Goal: Task Accomplishment & Management: Manage account settings

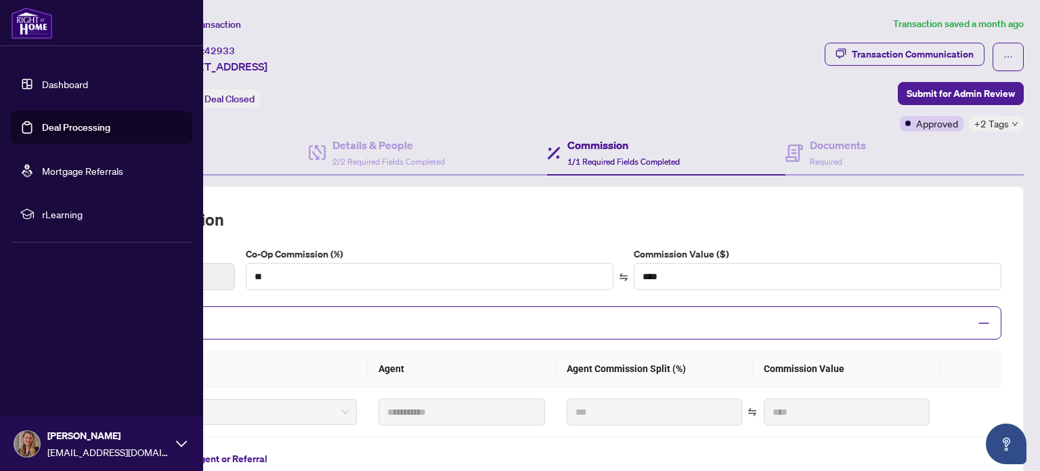
click at [67, 78] on link "Dashboard" at bounding box center [65, 84] width 46 height 12
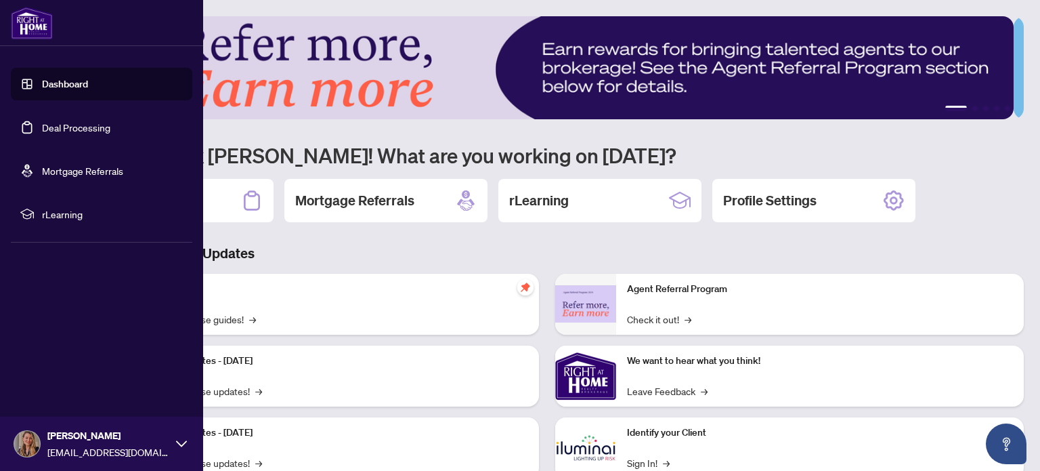
click at [46, 132] on link "Deal Processing" at bounding box center [76, 127] width 68 height 12
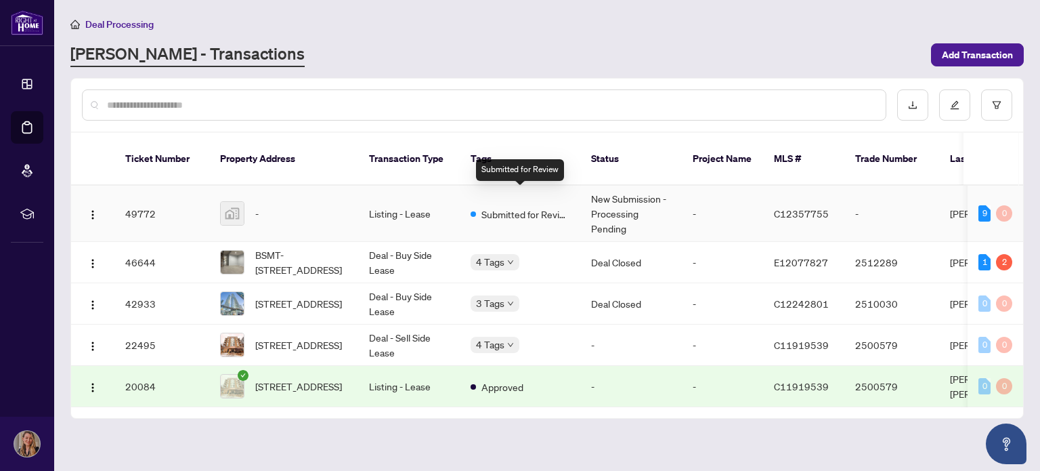
click at [535, 207] on span "Submitted for Review" at bounding box center [526, 214] width 88 height 15
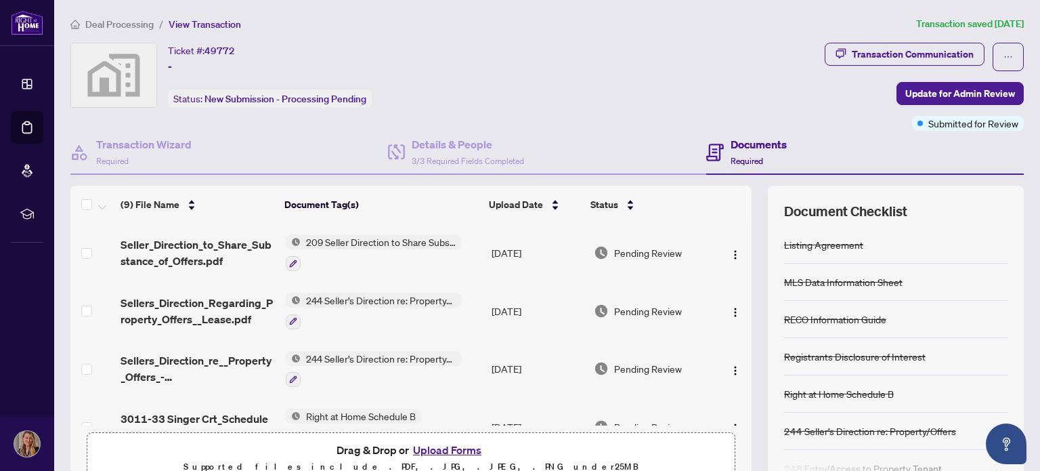
click at [417, 453] on button "Upload Forms" at bounding box center [447, 450] width 77 height 18
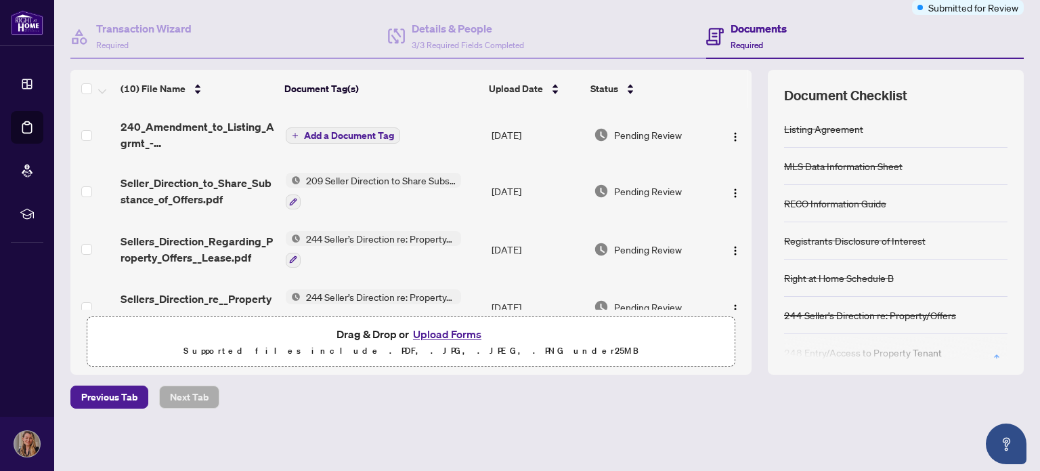
click at [341, 133] on span "Add a Document Tag" at bounding box center [349, 135] width 90 height 9
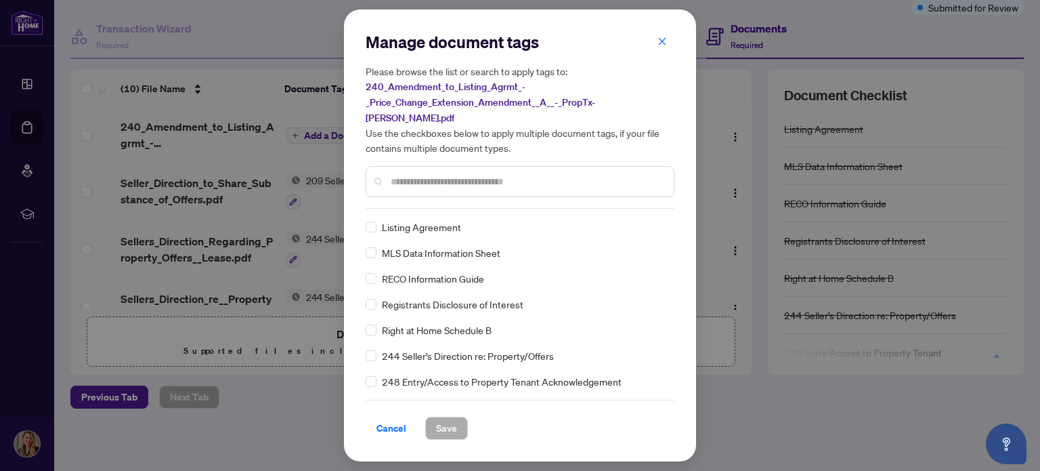
click at [480, 175] on input "text" at bounding box center [527, 181] width 272 height 15
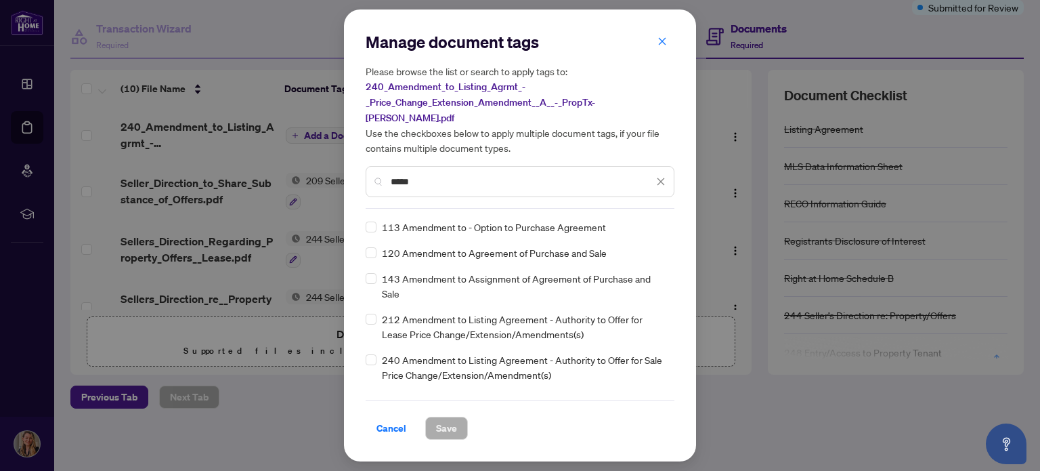
type input "*****"
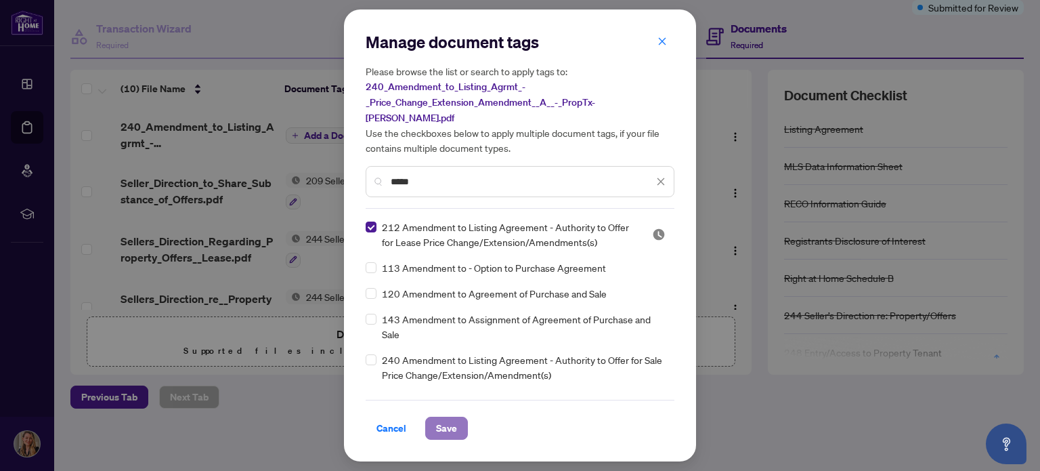
click at [448, 417] on span "Save" at bounding box center [446, 428] width 21 height 22
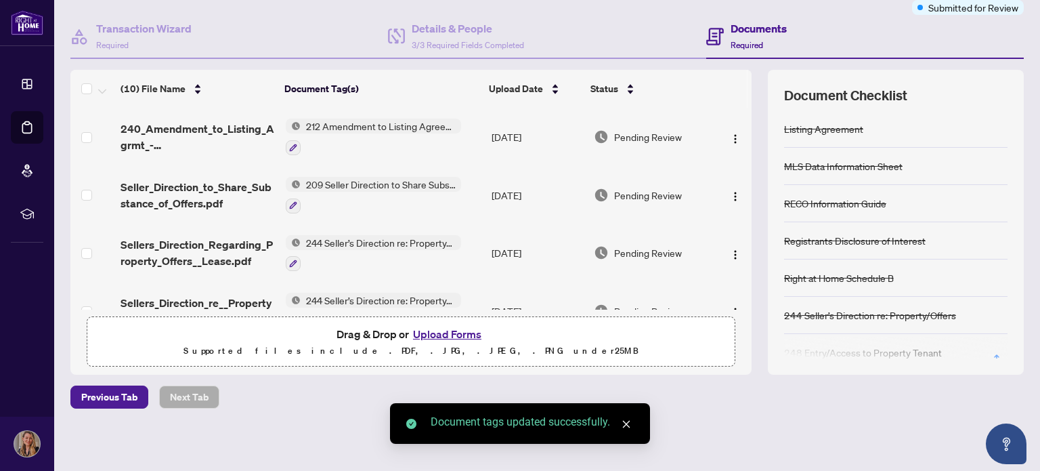
scroll to position [0, 0]
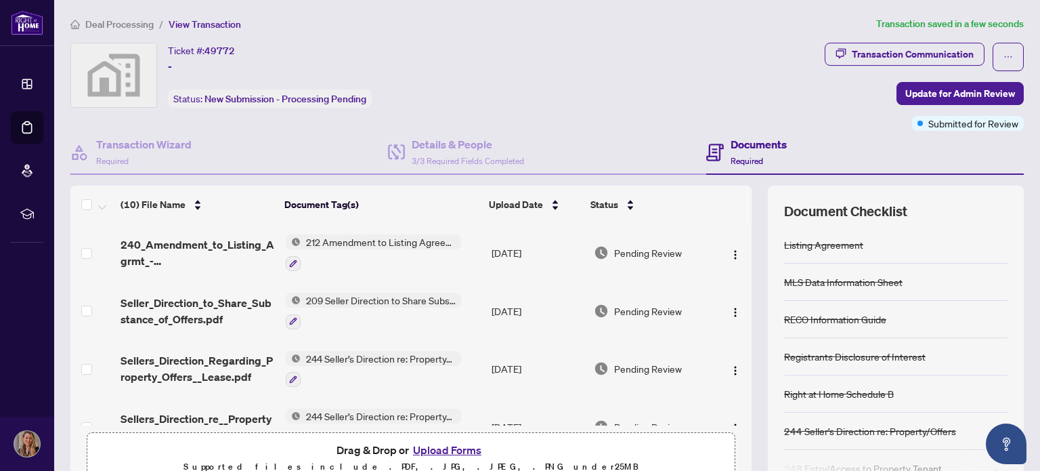
click at [135, 26] on span "Deal Processing" at bounding box center [119, 24] width 68 height 12
